Goal: Task Accomplishment & Management: Use online tool/utility

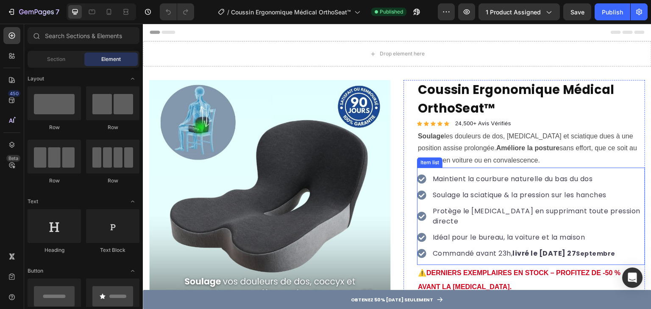
click at [488, 249] on p "Commandé avant 23h, livré le [DATE]" at bounding box center [537, 254] width 211 height 10
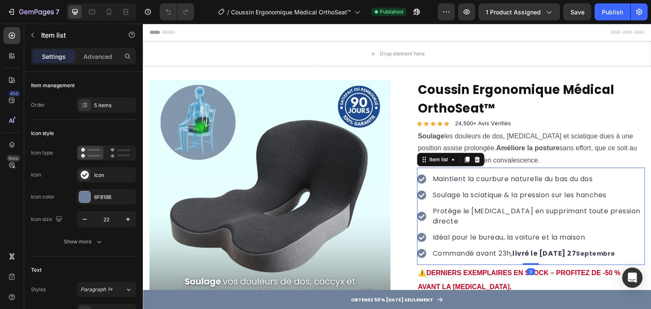
click at [556, 249] on strong "livré le [DATE] 27" at bounding box center [545, 254] width 64 height 10
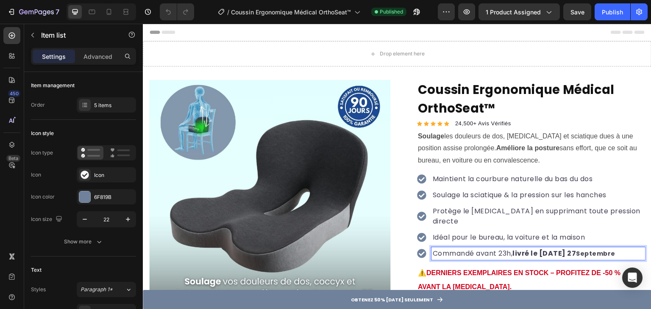
click at [540, 249] on strong "livré le [DATE] 27" at bounding box center [545, 254] width 64 height 10
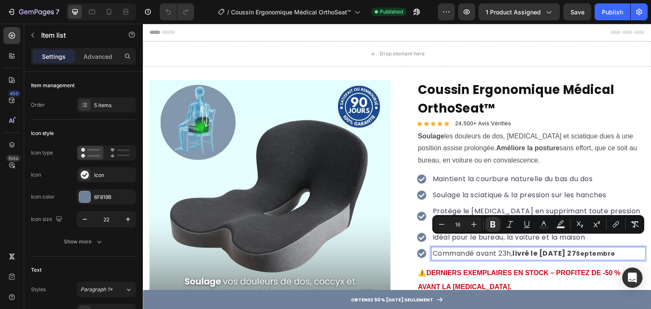
drag, startPoint x: 540, startPoint y: 243, endPoint x: 576, endPoint y: 244, distance: 35.6
click at [576, 249] on strong "livré le [DATE] 27" at bounding box center [545, 254] width 64 height 10
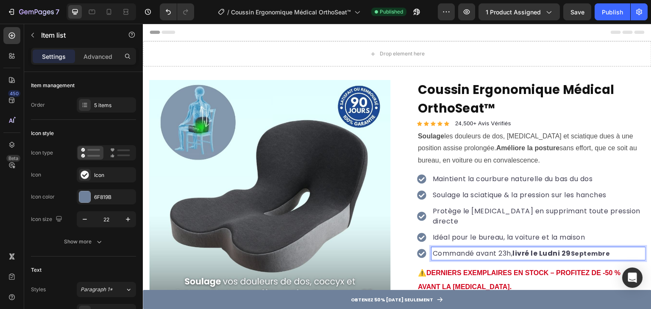
click at [556, 249] on strong "livré le Ludni 29" at bounding box center [542, 254] width 58 height 10
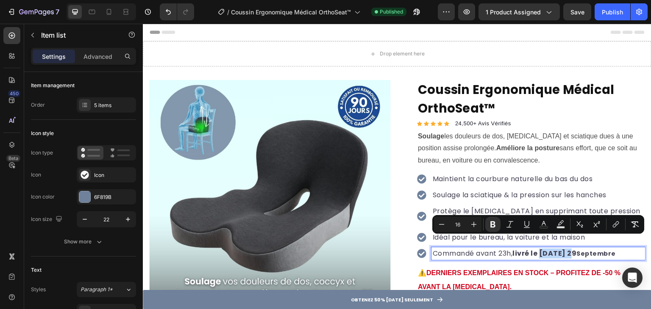
drag, startPoint x: 540, startPoint y: 242, endPoint x: 568, endPoint y: 239, distance: 28.2
click at [568, 249] on strong "livré le [DATE] 29" at bounding box center [545, 254] width 64 height 10
copy strong "Lundi 29"
click at [615, 12] on div "Publish" at bounding box center [611, 12] width 21 height 9
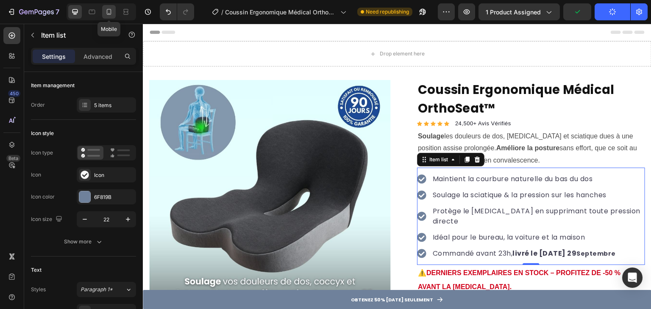
click at [112, 11] on icon at bounding box center [109, 12] width 8 height 8
type input "16"
type input "14"
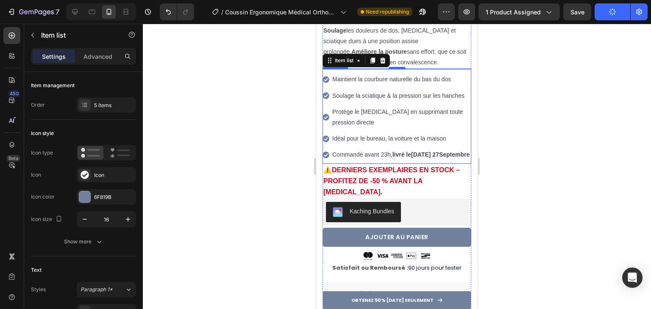
scroll to position [280, 0]
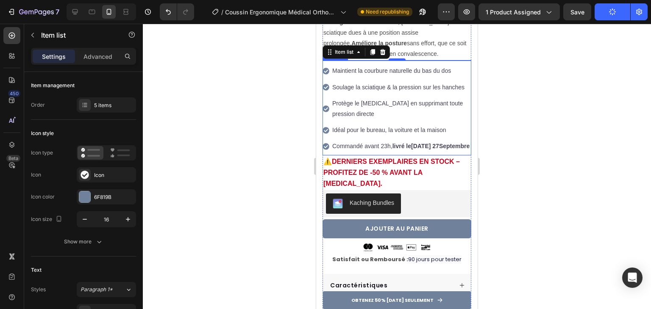
click at [415, 150] on strong "[DATE] 27" at bounding box center [425, 146] width 28 height 7
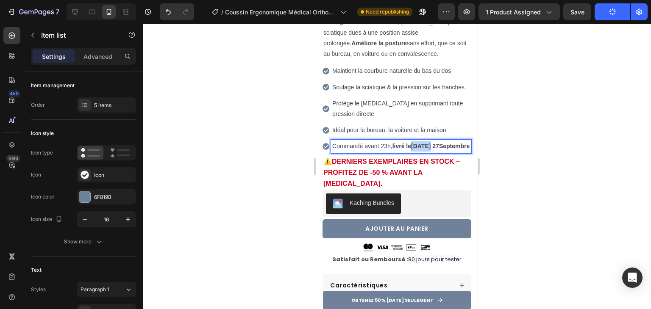
click at [415, 148] on strong "[DATE] 27" at bounding box center [425, 146] width 28 height 7
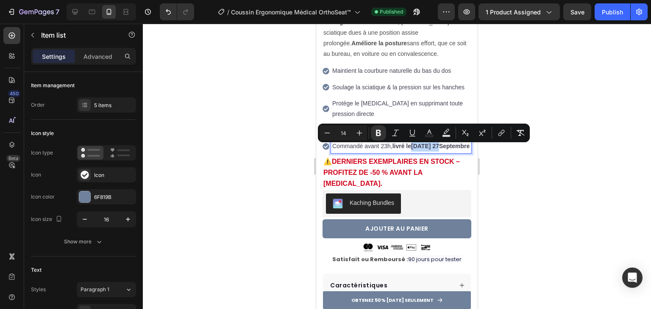
drag, startPoint x: 415, startPoint y: 148, endPoint x: 443, endPoint y: 152, distance: 28.3
click at [439, 150] on strong "[DATE] 27" at bounding box center [425, 146] width 28 height 7
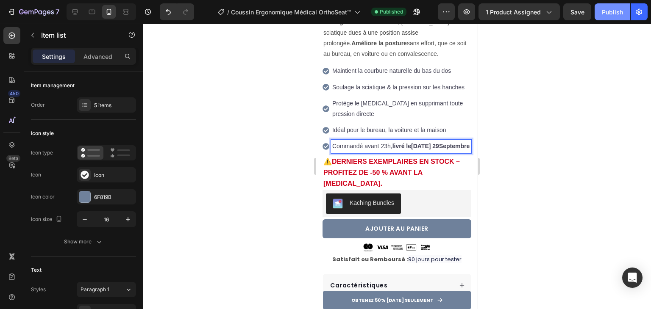
click at [606, 14] on div "Publish" at bounding box center [611, 12] width 21 height 9
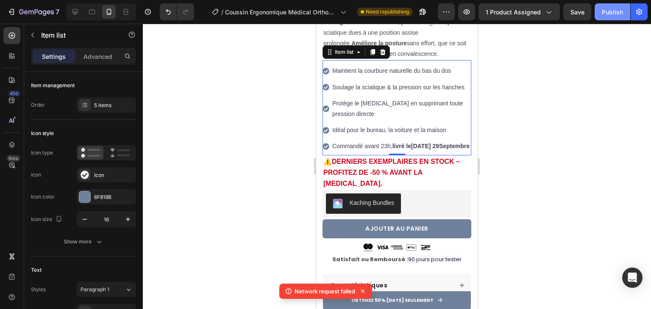
click at [607, 8] on div "Publish" at bounding box center [611, 12] width 21 height 9
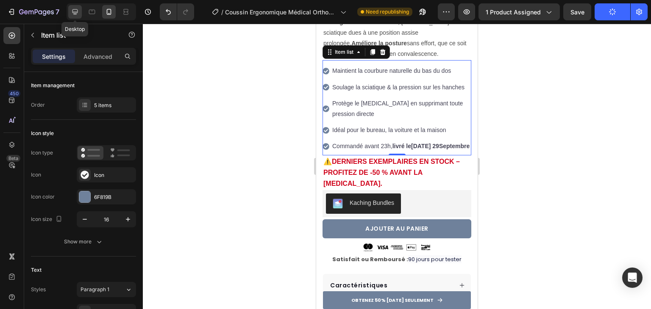
click at [74, 12] on icon at bounding box center [75, 12] width 8 height 8
type input "24"
type input "16"
type input "8"
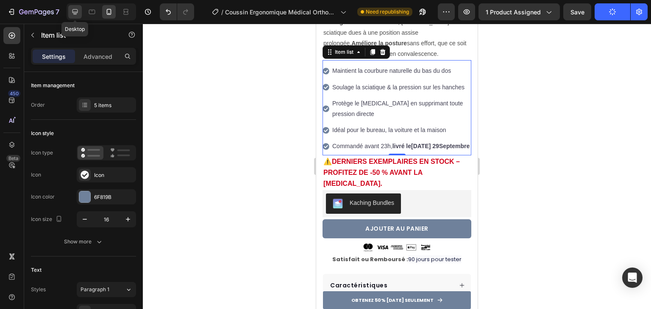
type input "12"
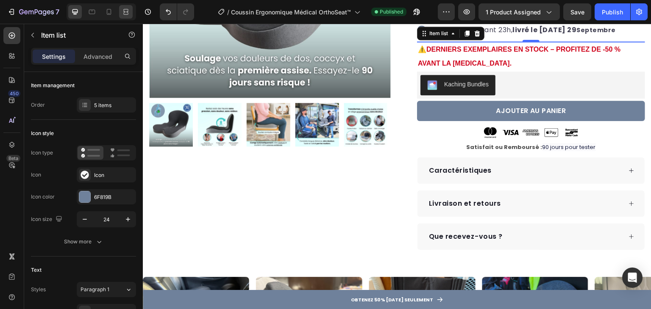
scroll to position [200, 0]
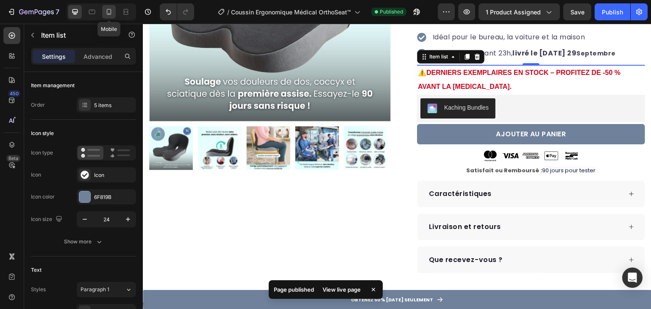
click at [110, 12] on icon at bounding box center [109, 12] width 8 height 8
type input "16"
type input "14"
type input "7"
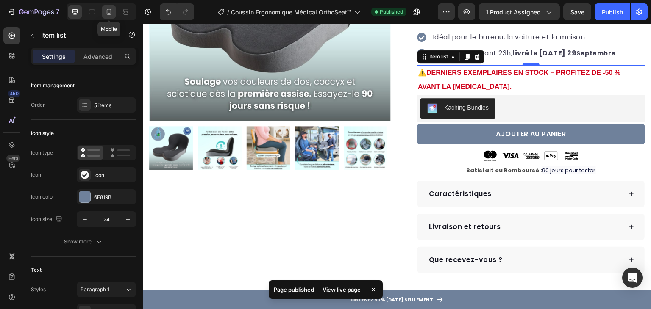
type input "4"
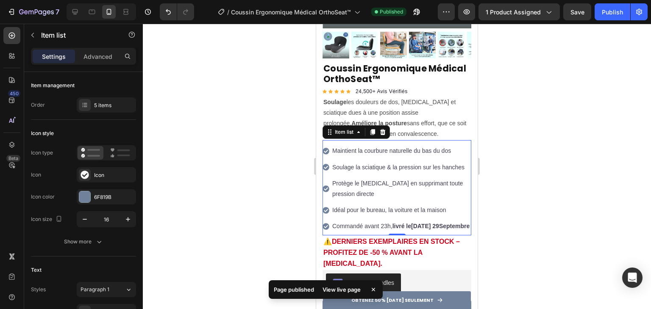
scroll to position [280, 0]
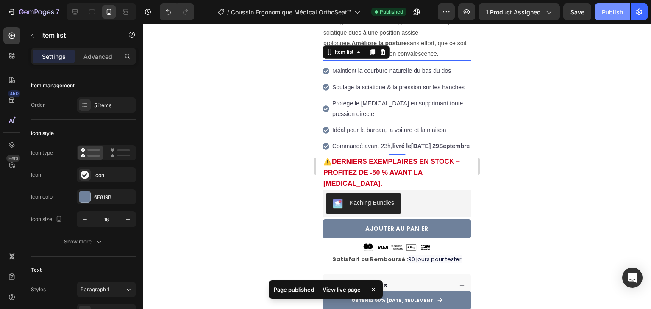
click at [613, 14] on div "Publish" at bounding box center [611, 12] width 21 height 9
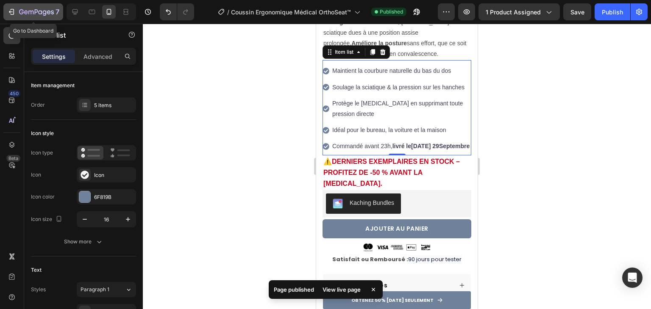
click at [37, 16] on div "7" at bounding box center [39, 12] width 40 height 10
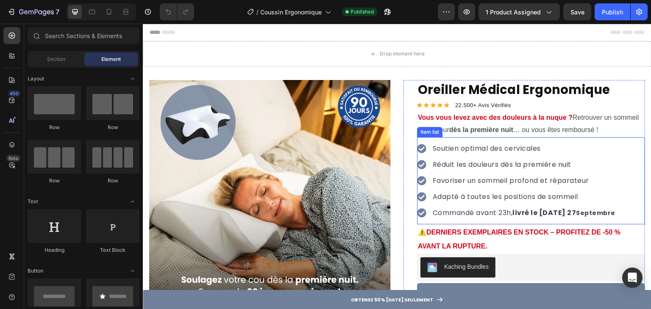
click at [542, 216] on strong "livré le [DATE] 27" at bounding box center [545, 213] width 64 height 10
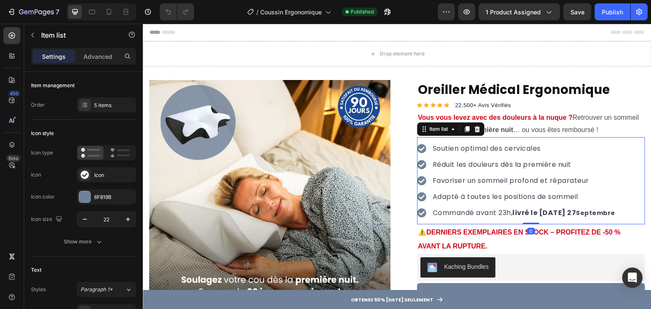
click at [541, 213] on strong "livré le [DATE] 27" at bounding box center [545, 213] width 64 height 10
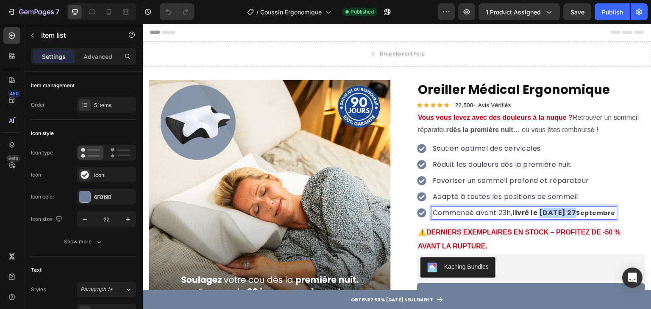
drag, startPoint x: 540, startPoint y: 213, endPoint x: 575, endPoint y: 210, distance: 34.8
click at [575, 210] on strong "livré le [DATE] 27" at bounding box center [545, 213] width 64 height 10
click at [611, 14] on div "Publish" at bounding box center [611, 12] width 21 height 9
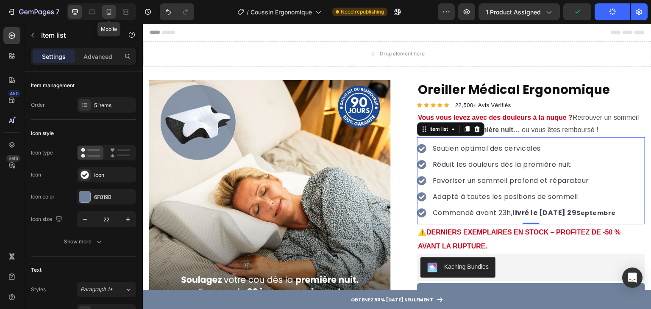
click at [110, 16] on icon at bounding box center [109, 12] width 8 height 8
type input "16"
type input "14"
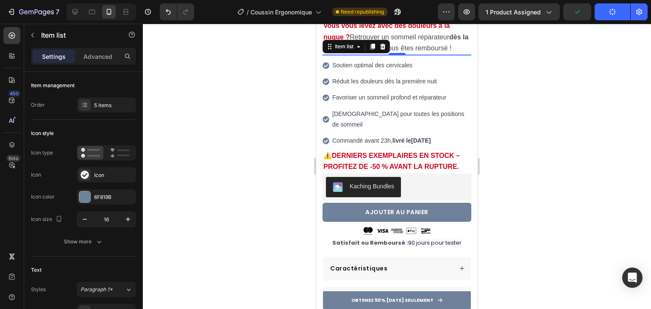
scroll to position [271, 0]
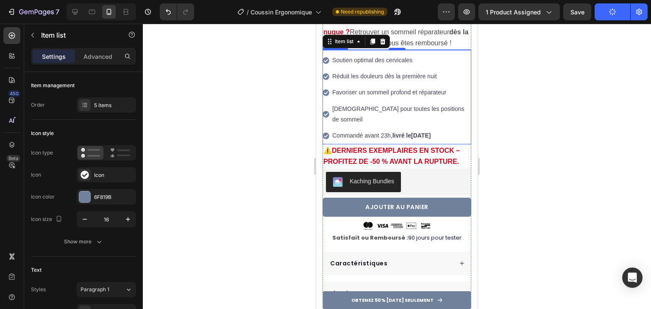
click at [418, 132] on strong "[DATE]" at bounding box center [420, 135] width 19 height 7
click at [416, 132] on strong "[DATE]" at bounding box center [420, 135] width 19 height 7
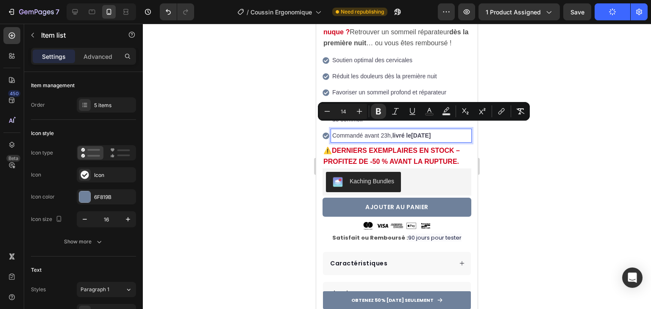
drag, startPoint x: 416, startPoint y: 129, endPoint x: 438, endPoint y: 129, distance: 21.6
click at [430, 132] on strong "[DATE]" at bounding box center [420, 135] width 19 height 7
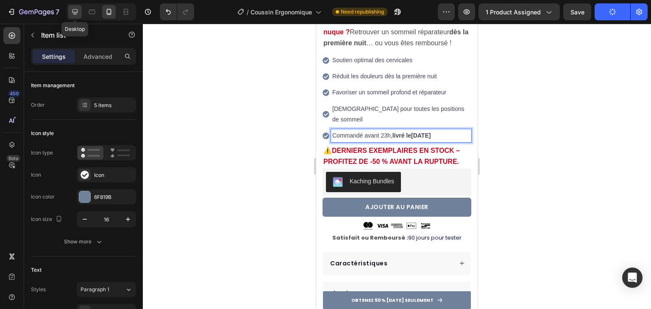
click at [77, 11] on icon at bounding box center [75, 12] width 6 height 6
type input "24"
type input "16"
type input "8"
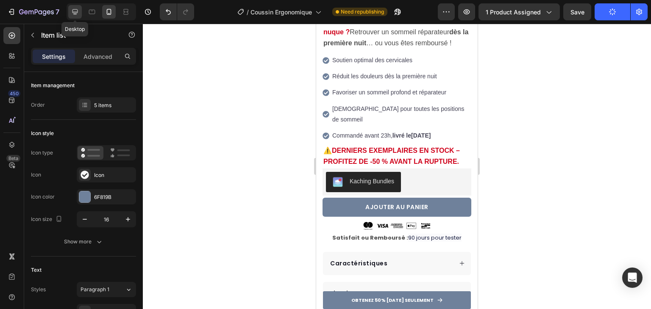
type input "12"
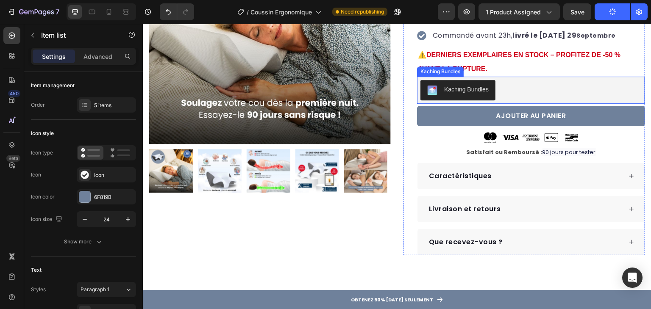
scroll to position [104, 0]
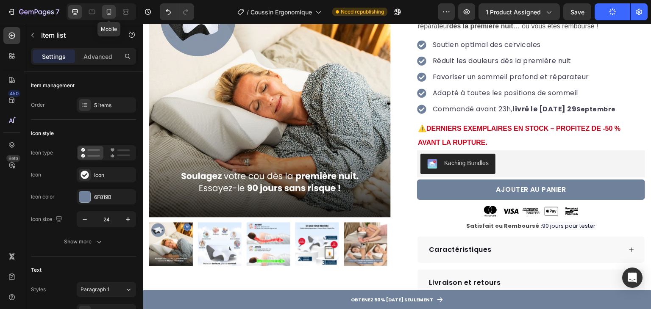
click at [110, 17] on div at bounding box center [109, 12] width 14 height 14
type input "16"
type input "14"
type input "7"
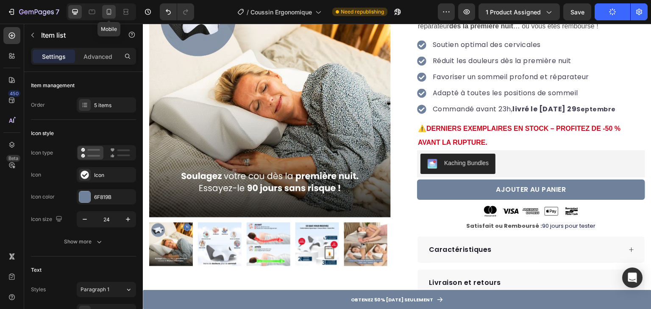
type input "4"
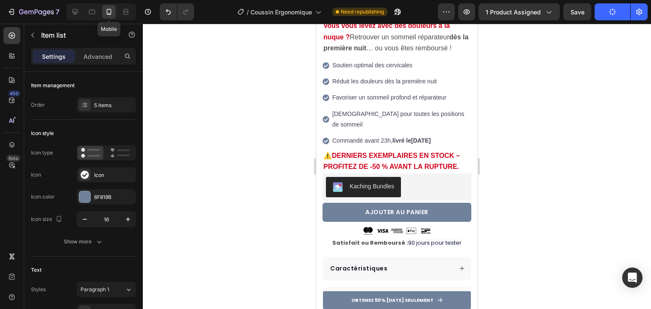
scroll to position [271, 0]
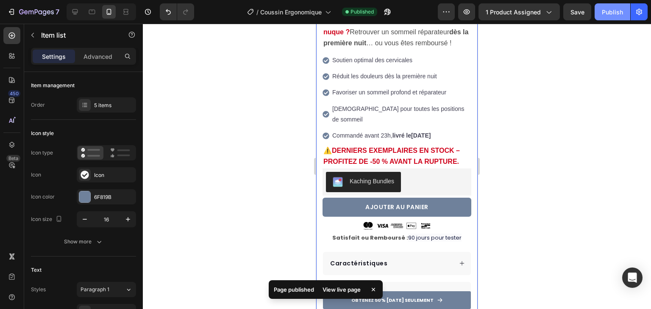
click at [614, 13] on div "Publish" at bounding box center [611, 12] width 21 height 9
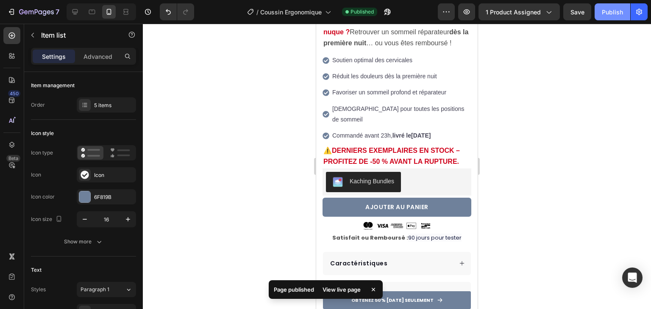
click at [598, 12] on button "Publish" at bounding box center [612, 11] width 36 height 17
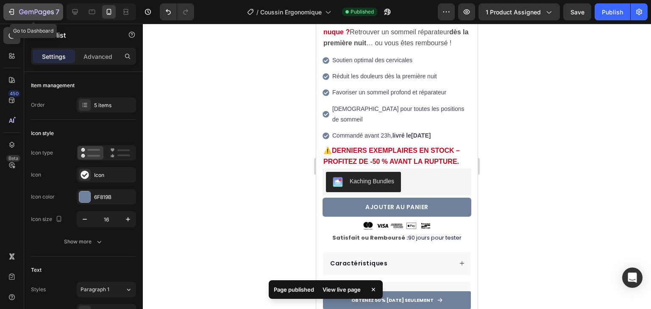
click at [36, 8] on div "7" at bounding box center [39, 12] width 40 height 10
